Goal: Transaction & Acquisition: Purchase product/service

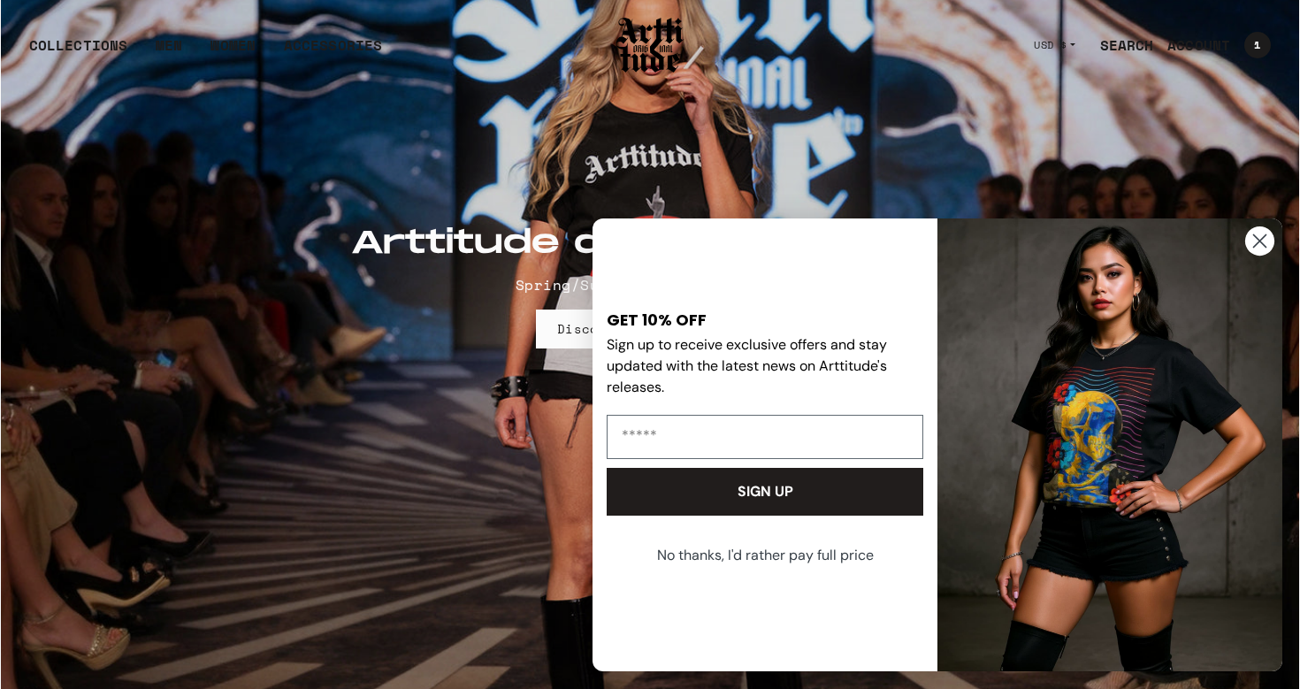
scroll to position [173, 0]
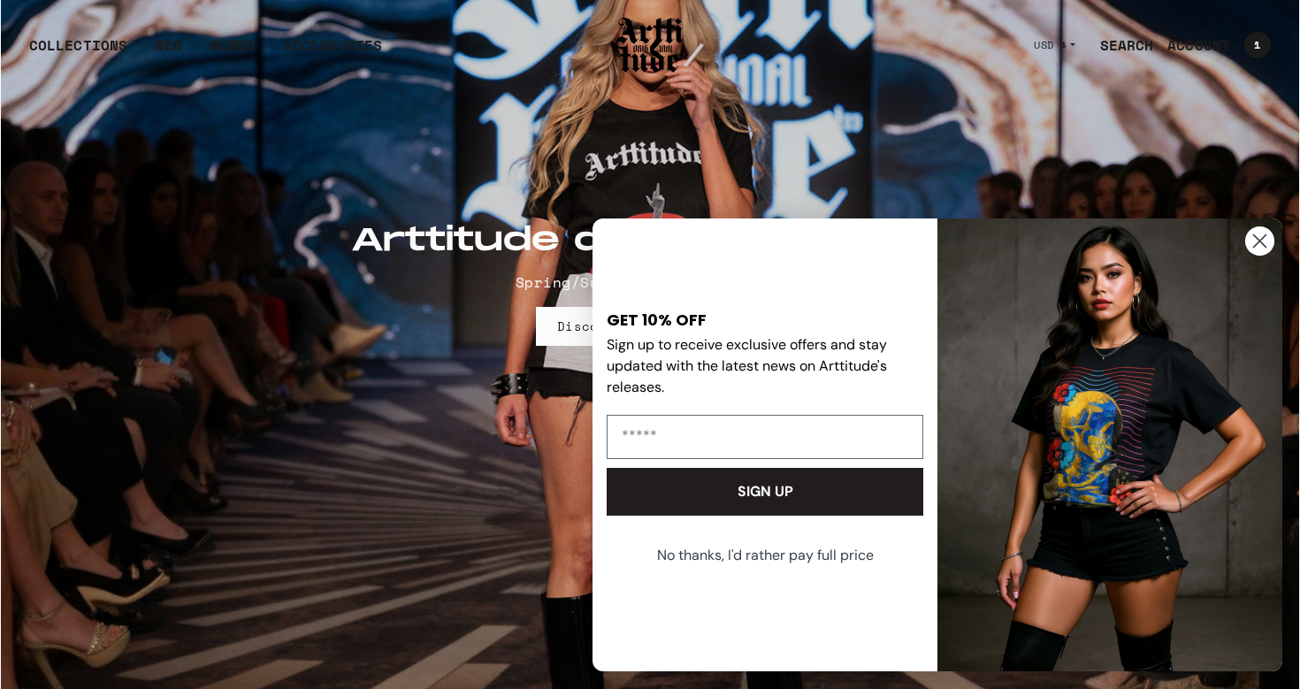
click at [1264, 244] on circle "Close dialog" at bounding box center [1259, 240] width 29 height 29
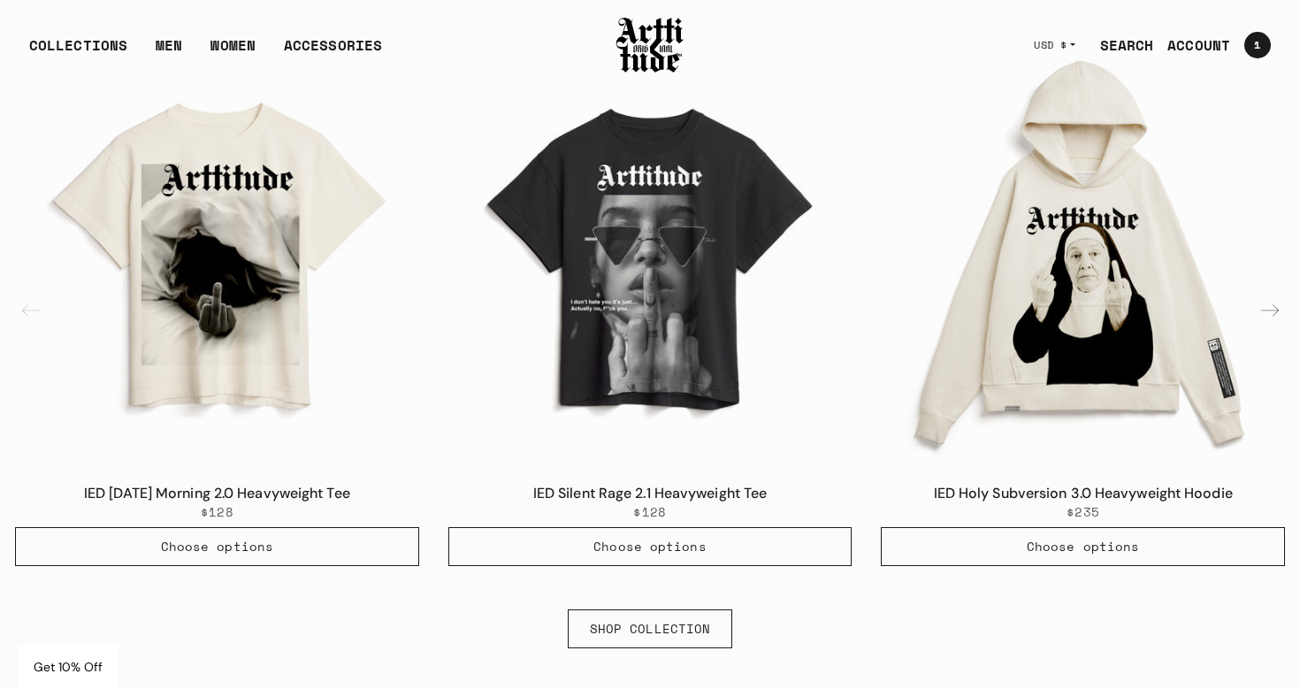
scroll to position [1133, 0]
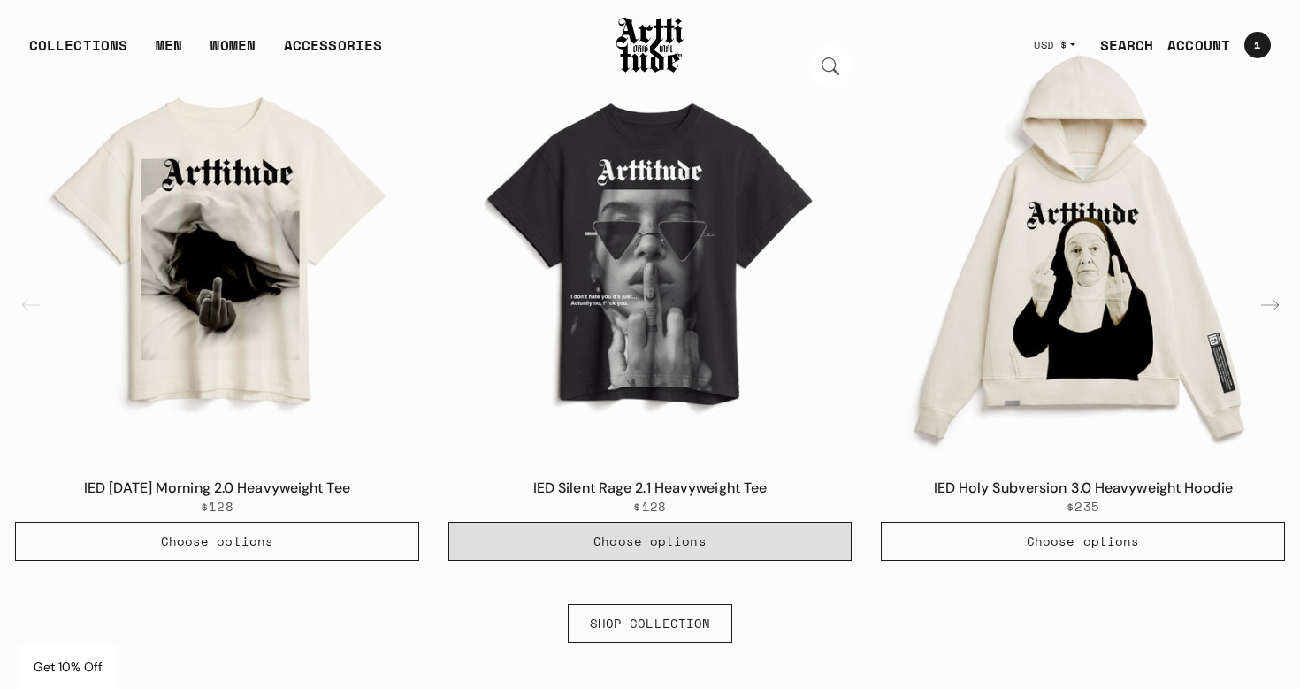
click at [595, 542] on button "Choose options" at bounding box center [650, 541] width 404 height 39
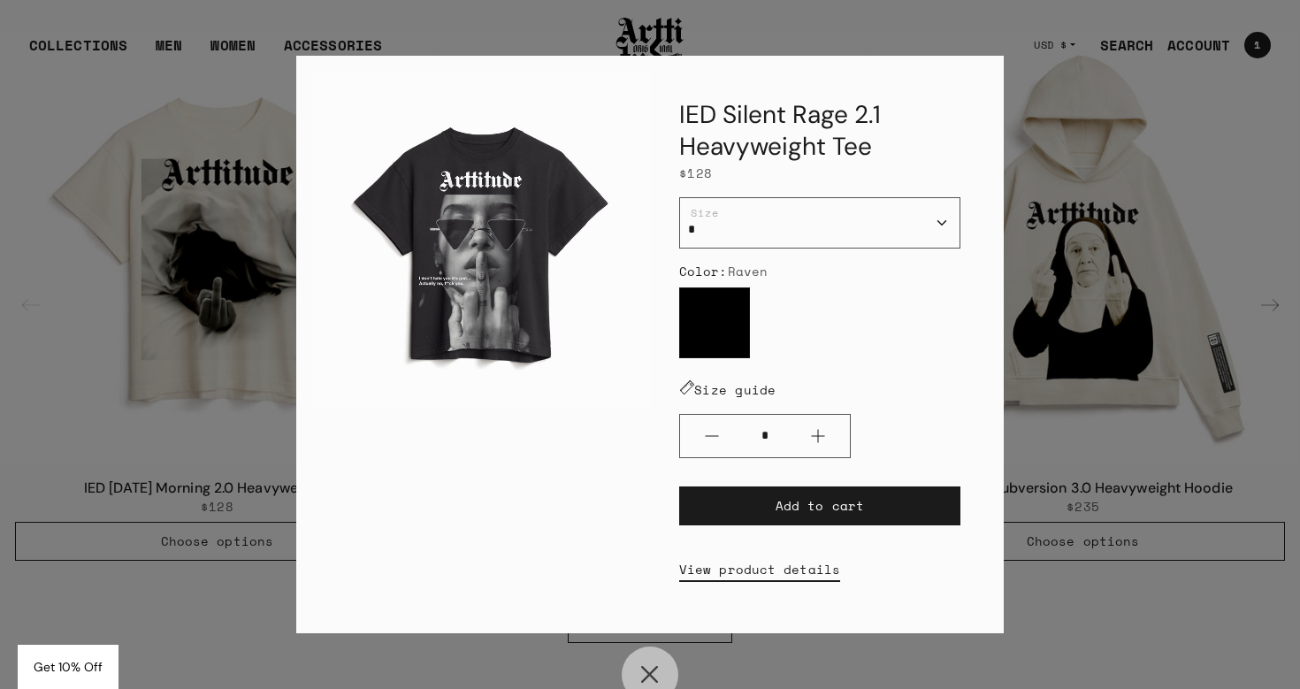
click at [1092, 244] on div "IED Silent Rage 2.1 Heavyweight Tee $128 / * * * ** *** Size Color: Raven Raven" at bounding box center [650, 344] width 1300 height 689
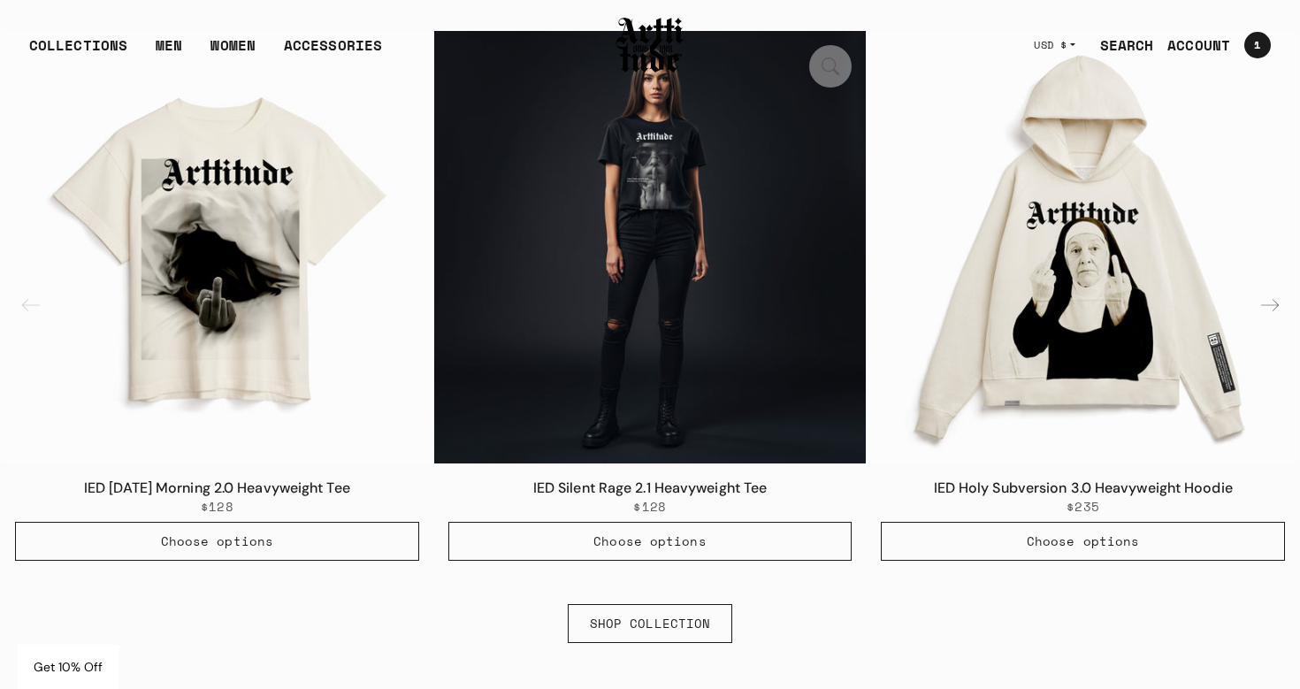
click at [722, 232] on img "2 / 6" at bounding box center [650, 247] width 432 height 432
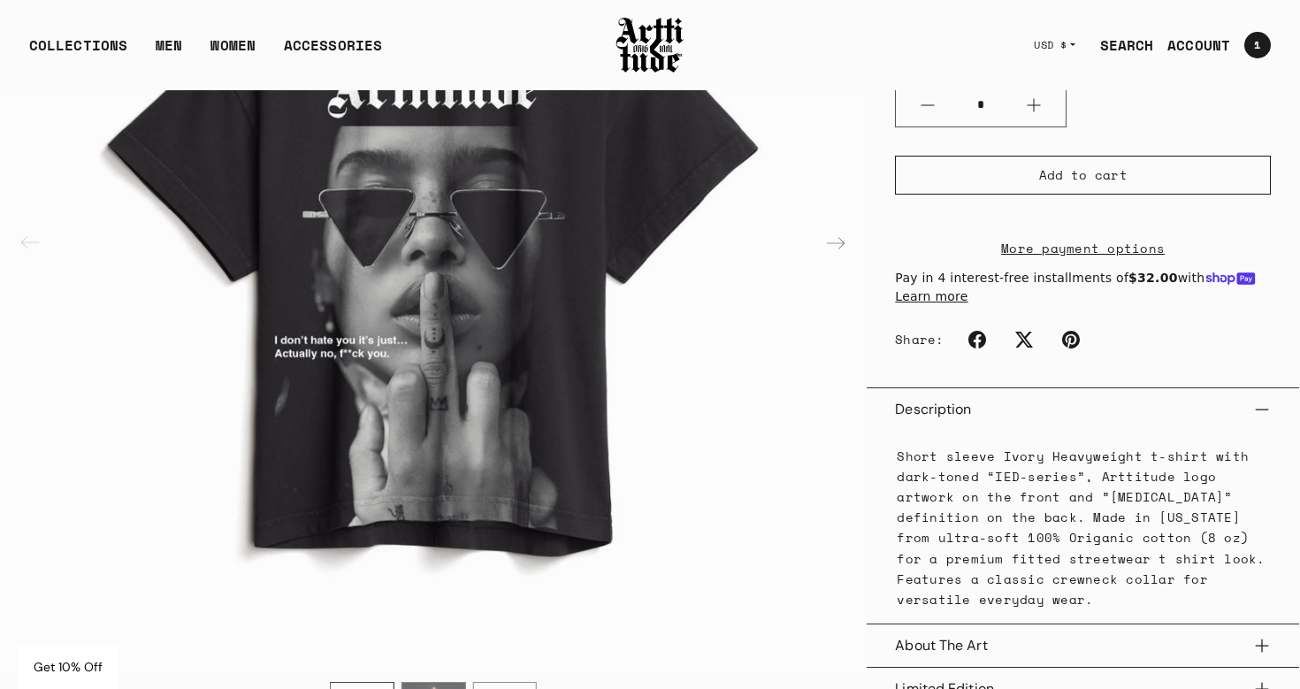
scroll to position [401, 0]
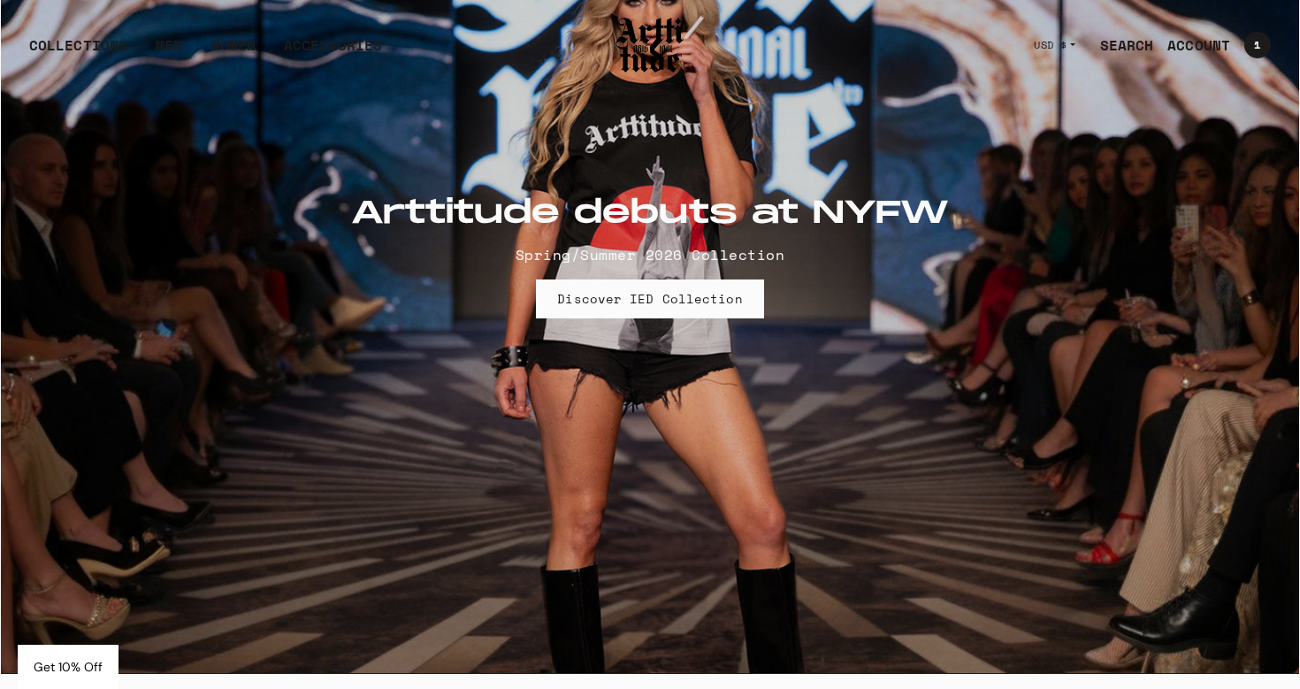
scroll to position [189, 0]
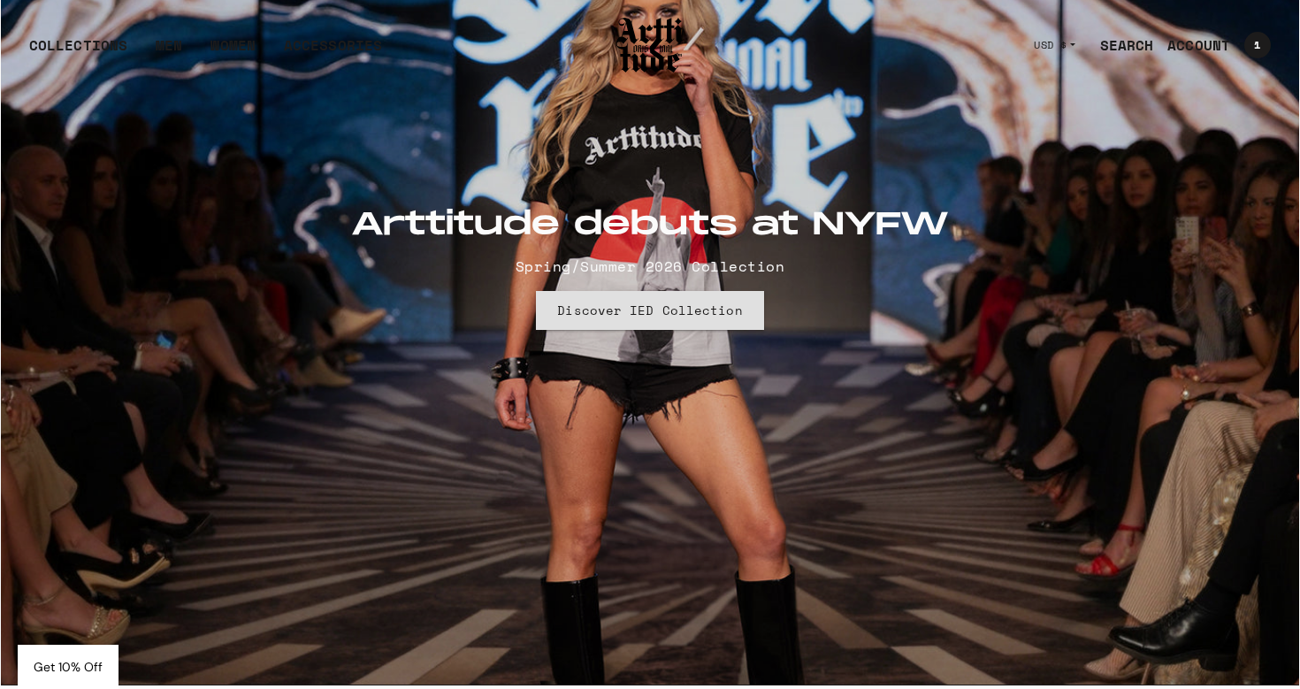
click at [707, 311] on link "Discover IED Collection" at bounding box center [649, 310] width 227 height 39
